Goal: Information Seeking & Learning: Learn about a topic

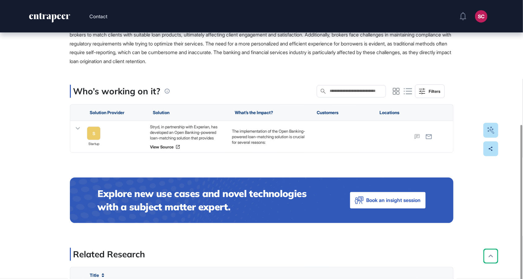
scroll to position [62, 0]
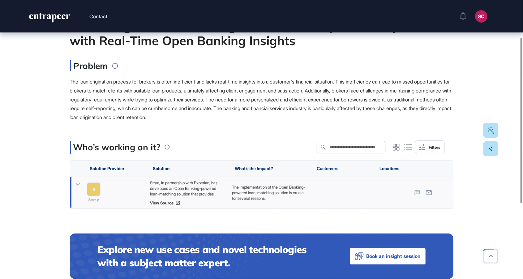
click at [164, 198] on div "Stryd, in partnership with Experian, has developed an Open Banking-powered loan…" at bounding box center [188, 192] width 76 height 25
click at [165, 201] on link "View Source" at bounding box center [188, 202] width 76 height 5
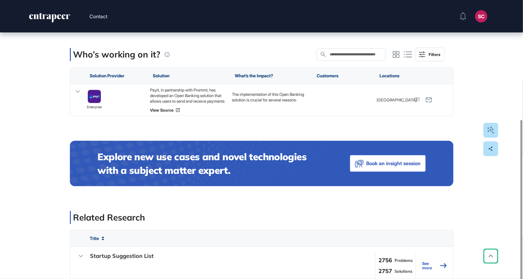
scroll to position [92, 0]
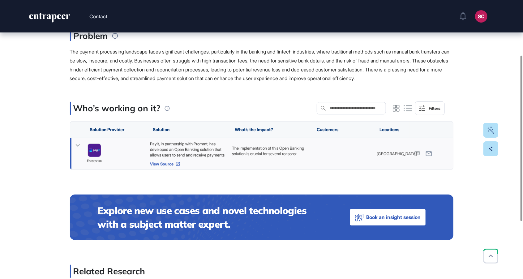
click at [164, 166] on link "View Source" at bounding box center [188, 163] width 76 height 5
